Goal: Use online tool/utility: Utilize a website feature to perform a specific function

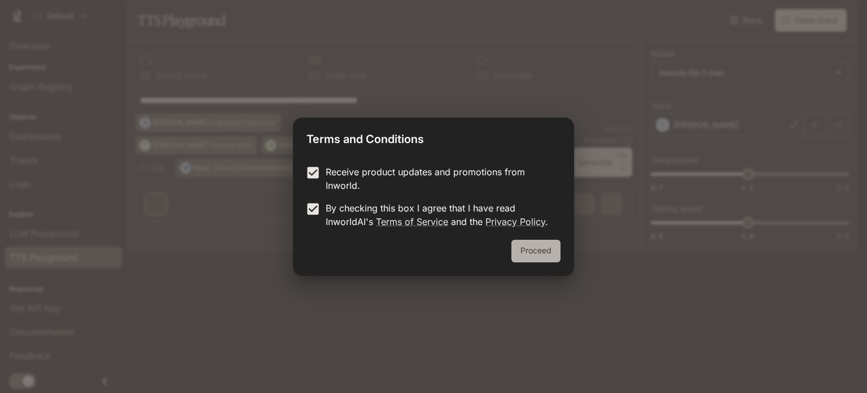
click at [533, 258] on button "Proceed" at bounding box center [536, 250] width 49 height 23
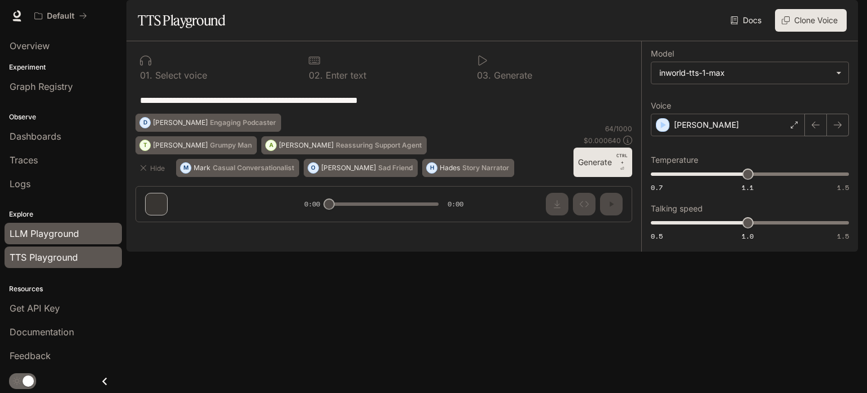
click at [43, 228] on span "LLM Playground" at bounding box center [44, 233] width 69 height 14
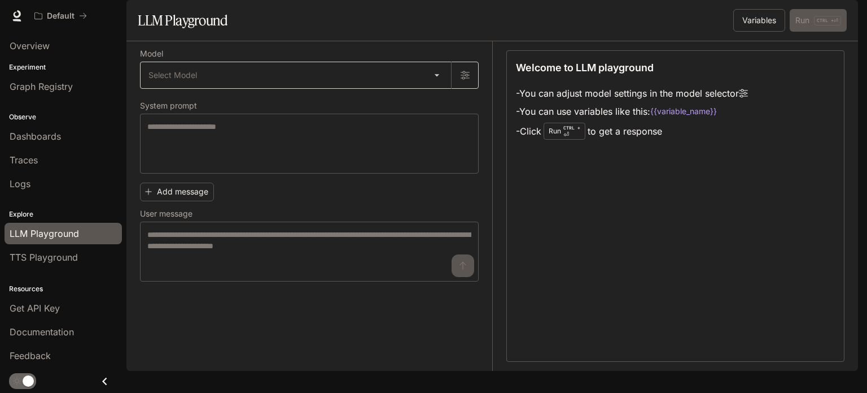
click at [418, 110] on body "Skip to main content Default Documentation Documentation Portal Overview Experi…" at bounding box center [433, 196] width 867 height 393
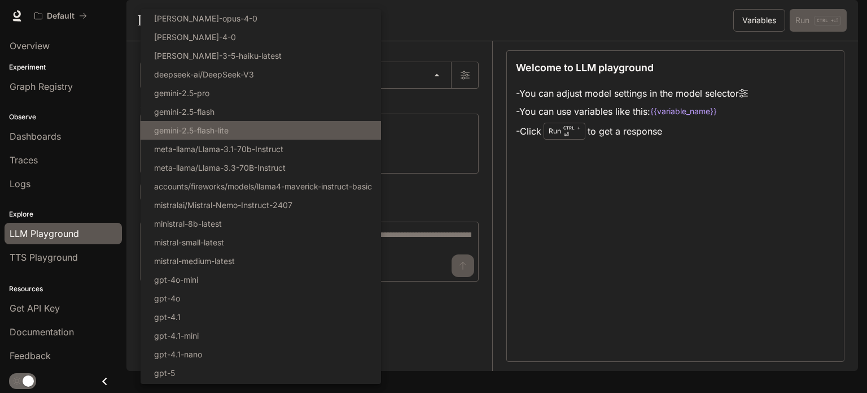
click at [273, 124] on li "gemini-2.5-flash-lite" at bounding box center [261, 130] width 241 height 19
type input "**********"
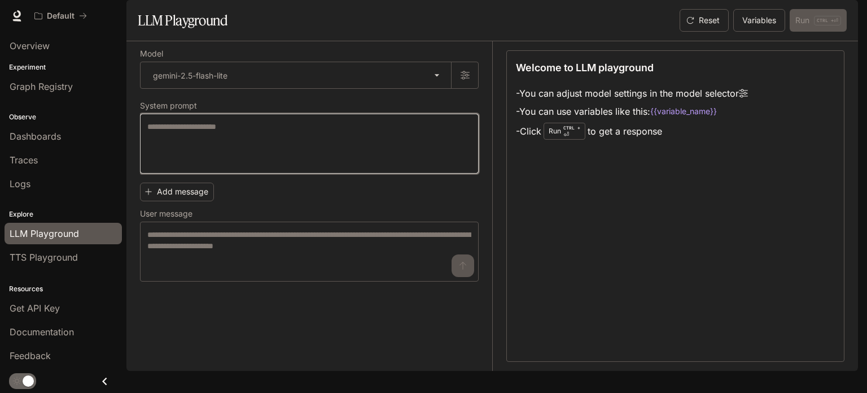
click at [239, 165] on textarea at bounding box center [309, 143] width 324 height 45
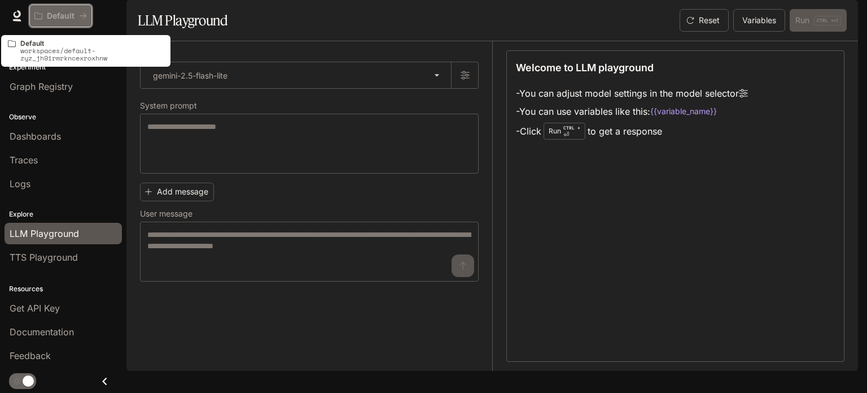
click at [90, 15] on button "Default" at bounding box center [60, 16] width 63 height 23
